Goal: Information Seeking & Learning: Learn about a topic

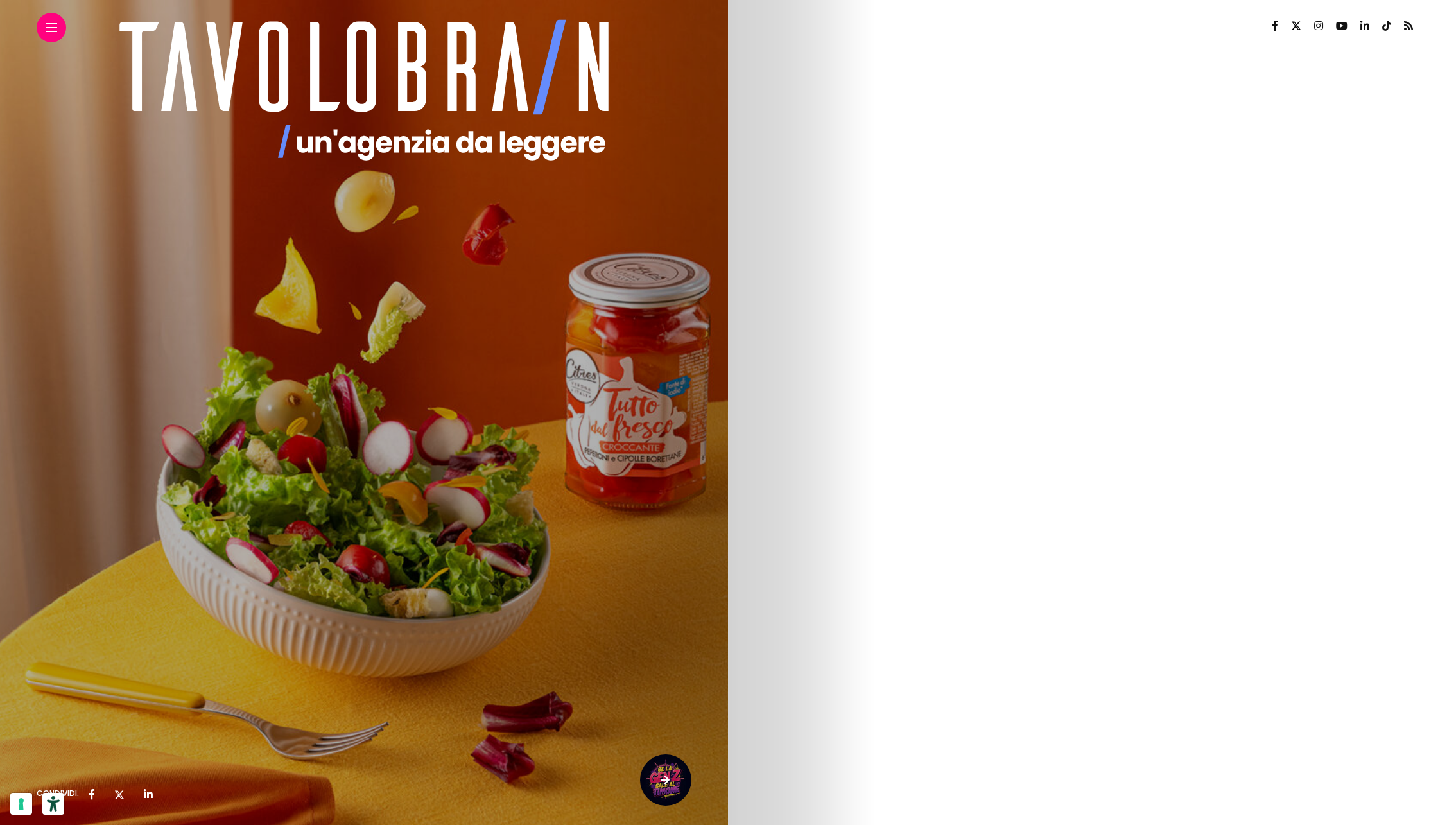
click at [674, 273] on strong "boom economico, lo stesso boom che ha battezzato come boomer coloro che sono na…" at bounding box center [355, 271] width 638 height 29
drag, startPoint x: 763, startPoint y: 247, endPoint x: 1035, endPoint y: 292, distance: 275.7
drag, startPoint x: 990, startPoint y: 325, endPoint x: 764, endPoint y: 249, distance: 238.4
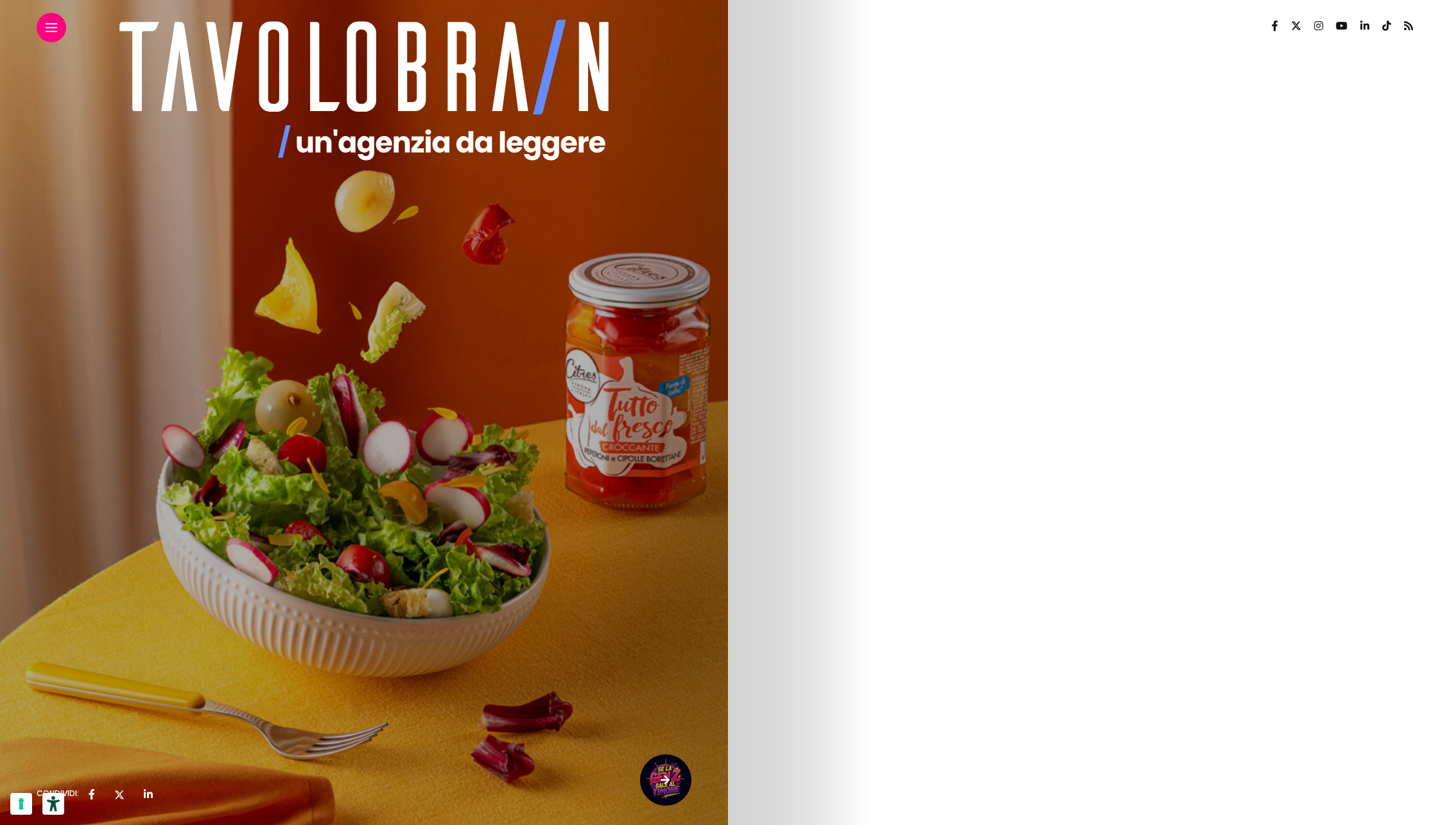
copy div "Il tessuto industriale italiano è da sempre caratterizzato da una grande presen…"
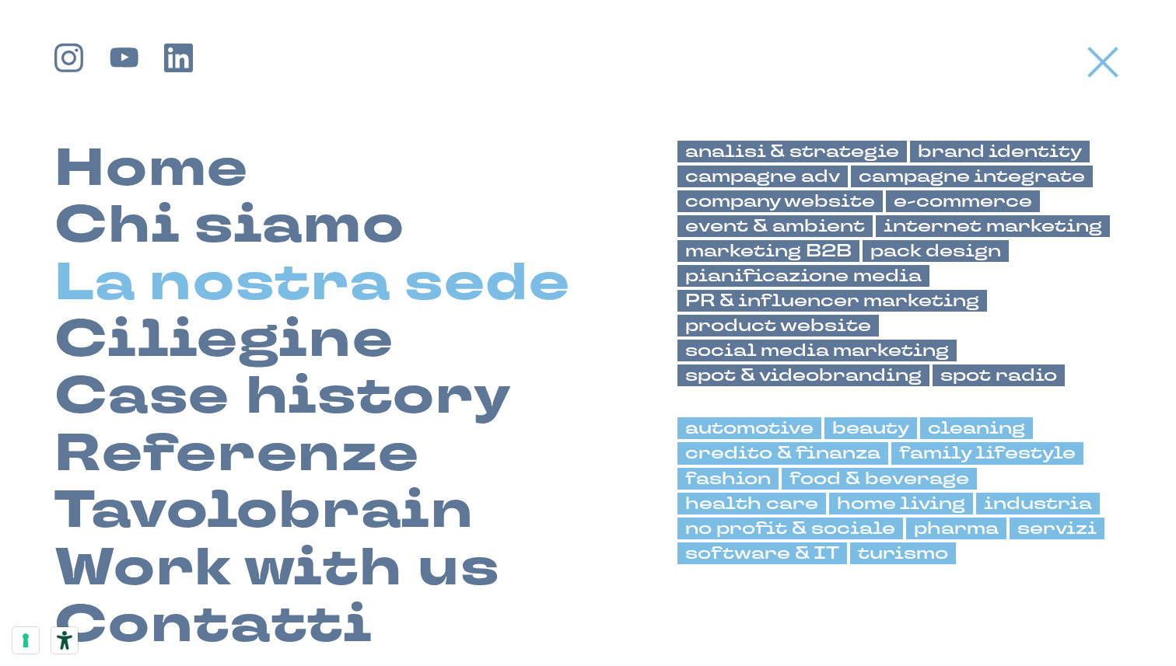
click at [324, 277] on link "La nostra sede" at bounding box center [312, 283] width 516 height 57
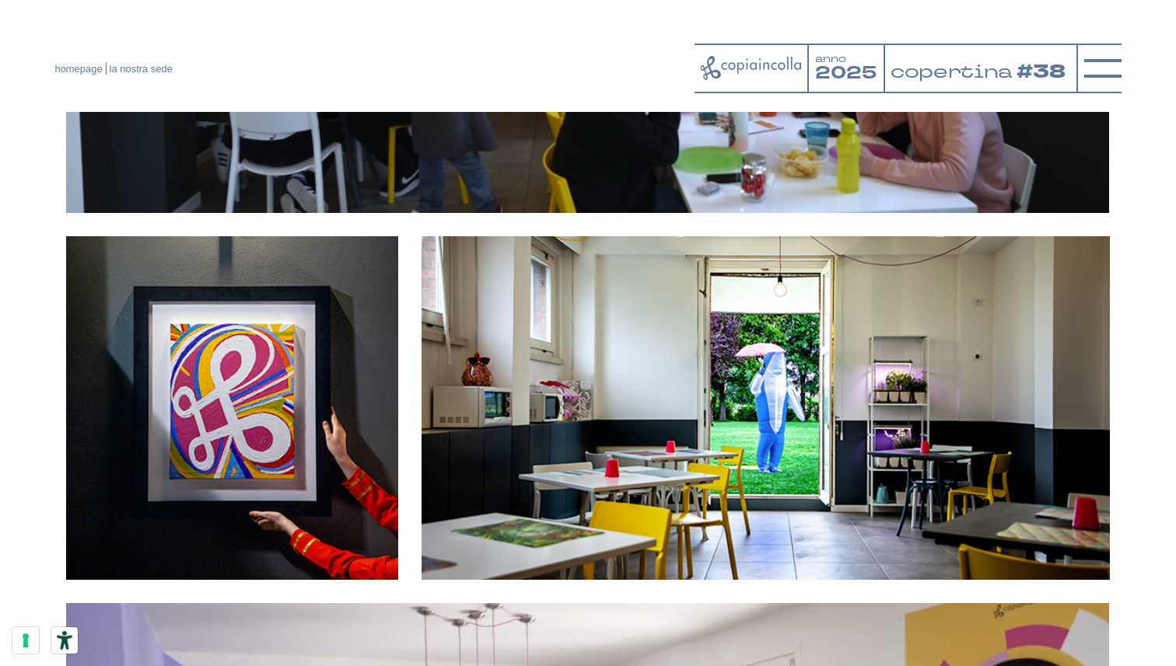
scroll to position [2951, 0]
